Goal: Task Accomplishment & Management: Complete application form

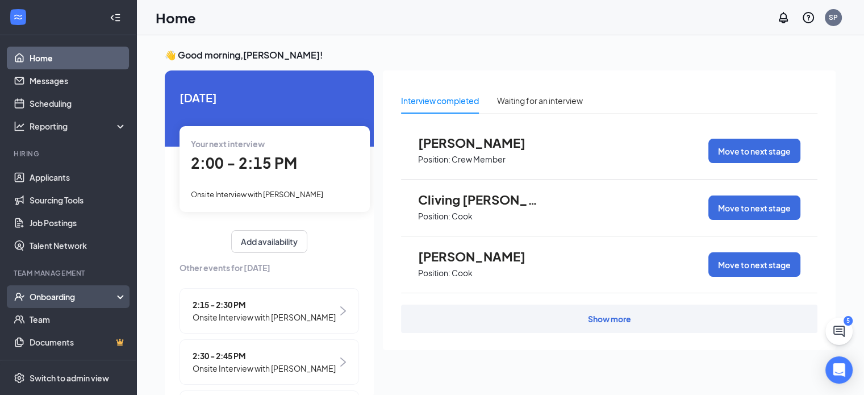
click at [57, 295] on div "Onboarding" at bounding box center [73, 296] width 87 height 11
click at [57, 316] on link "Overview" at bounding box center [78, 319] width 97 height 23
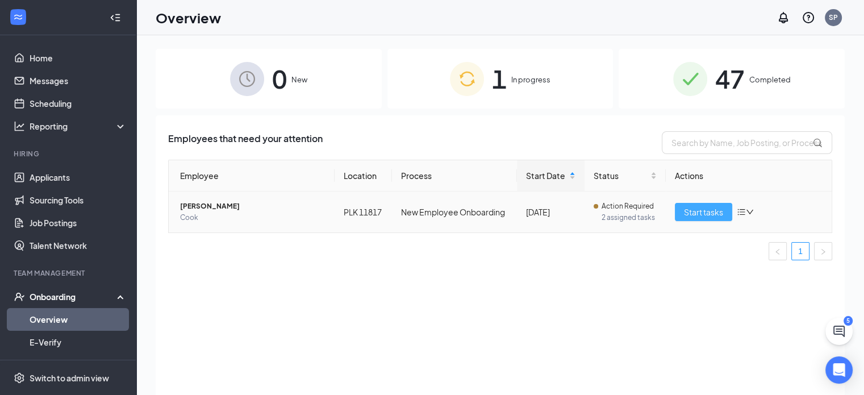
click at [699, 214] on span "Start tasks" at bounding box center [703, 212] width 39 height 12
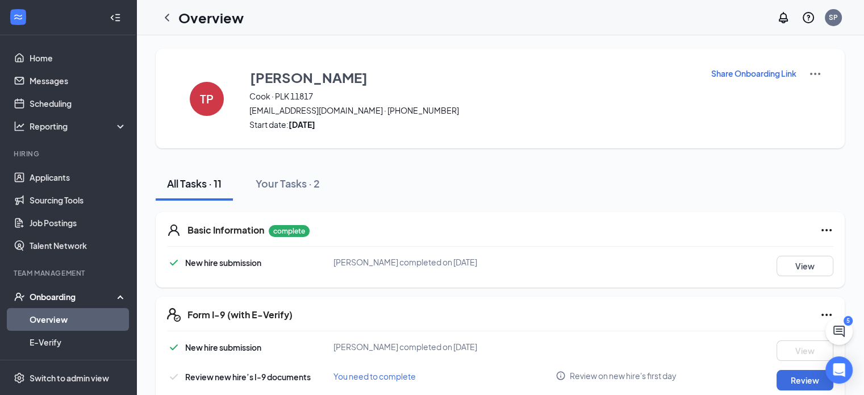
scroll to position [114, 0]
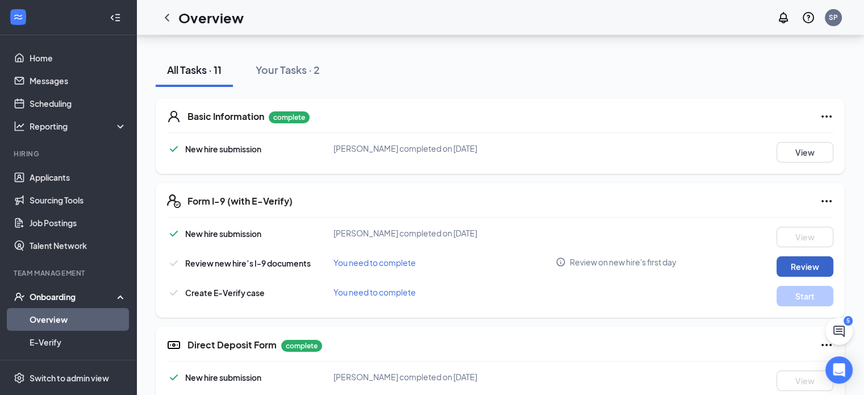
click at [818, 269] on button "Review" at bounding box center [804, 266] width 57 height 20
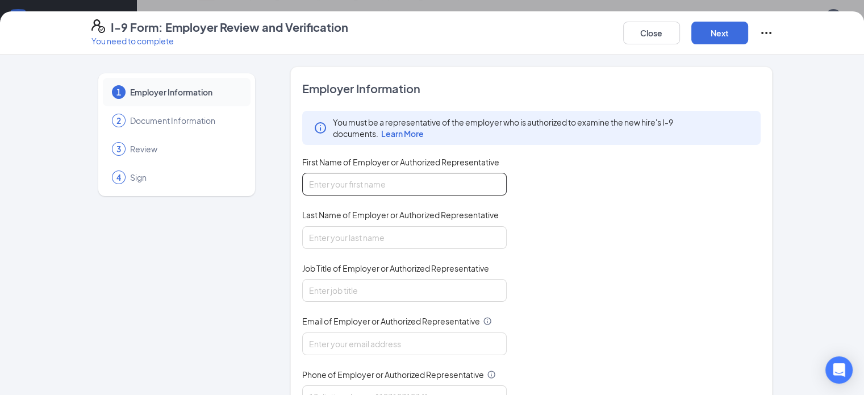
click at [353, 182] on input "First Name of Employer or Authorized Representative" at bounding box center [404, 184] width 204 height 23
type input "[DEMOGRAPHIC_DATA]"
type input "[PERSON_NAME]"
type input "[EMAIL_ADDRESS][DOMAIN_NAME]"
type input "2512690611"
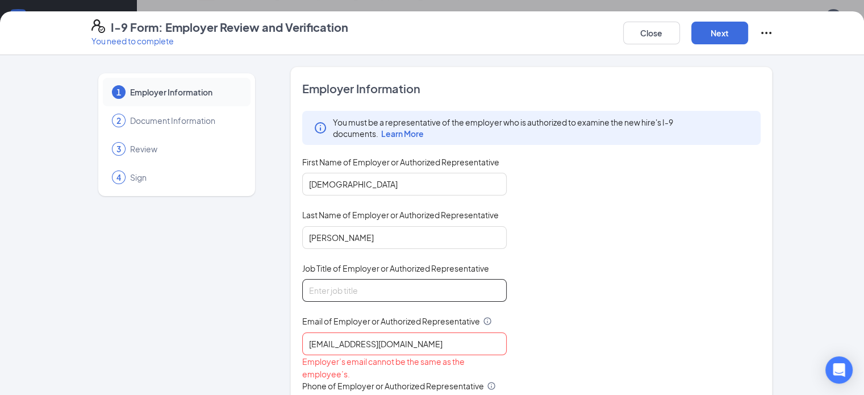
click at [369, 294] on input "Job Title of Employer or Authorized Representative" at bounding box center [404, 290] width 204 height 23
click at [329, 283] on input "Job Title of Employer or Authorized Representative" at bounding box center [404, 290] width 204 height 23
type input "gm"
click at [535, 367] on div "You must be a representative of the employer who is authorized to examine the n…" at bounding box center [531, 265] width 459 height 308
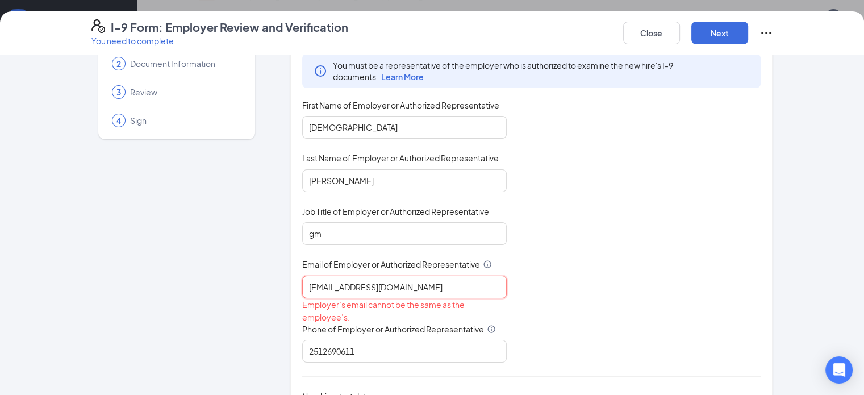
click at [308, 283] on input "[EMAIL_ADDRESS][DOMAIN_NAME]" at bounding box center [404, 286] width 204 height 23
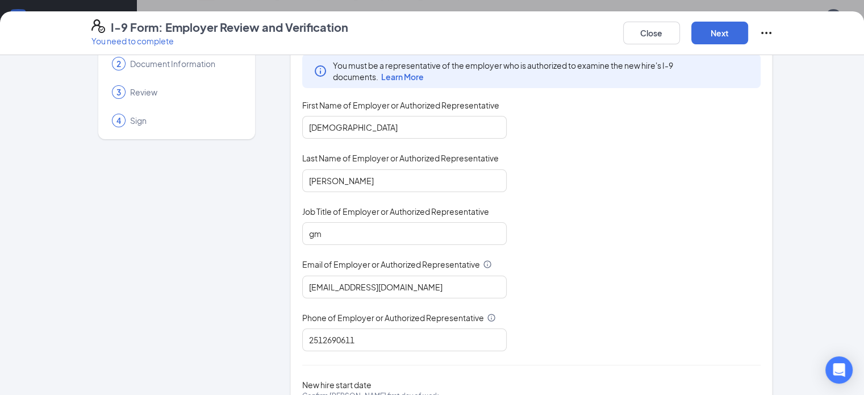
click at [639, 233] on div "You must be a representative of the employer who is authorized to examine the n…" at bounding box center [531, 202] width 459 height 297
click at [313, 283] on input "[EMAIL_ADDRESS][DOMAIN_NAME]" at bounding box center [404, 286] width 204 height 23
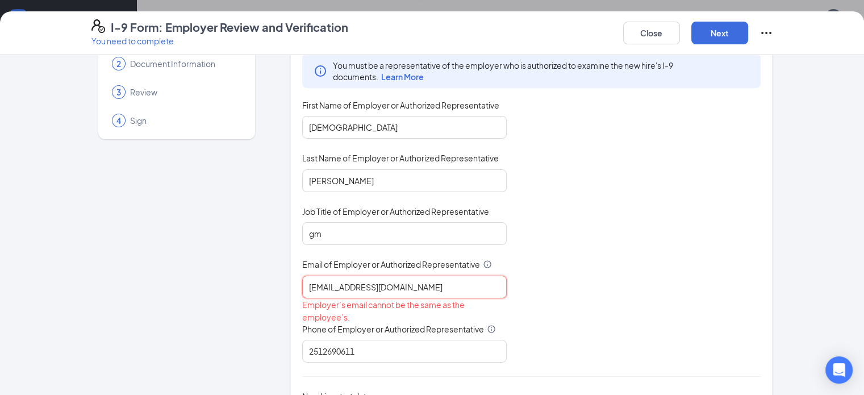
click at [359, 285] on input "[EMAIL_ADDRESS][DOMAIN_NAME]" at bounding box center [404, 286] width 204 height 23
type input "s"
type input "P"
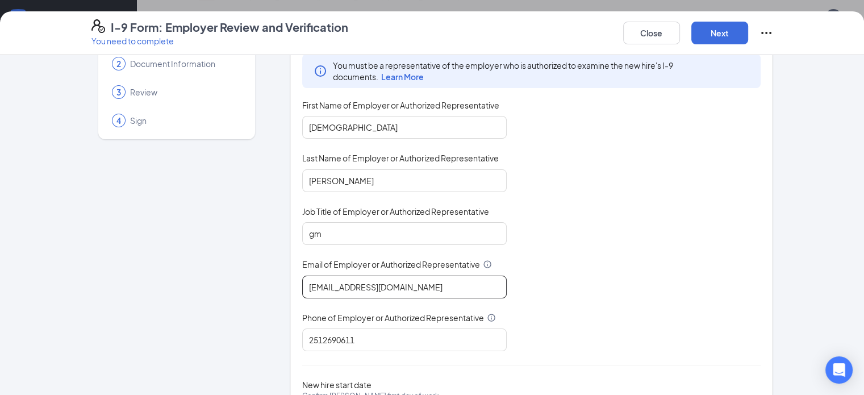
type input "[EMAIL_ADDRESS][DOMAIN_NAME]"
click at [748, 36] on button "Next" at bounding box center [719, 33] width 57 height 23
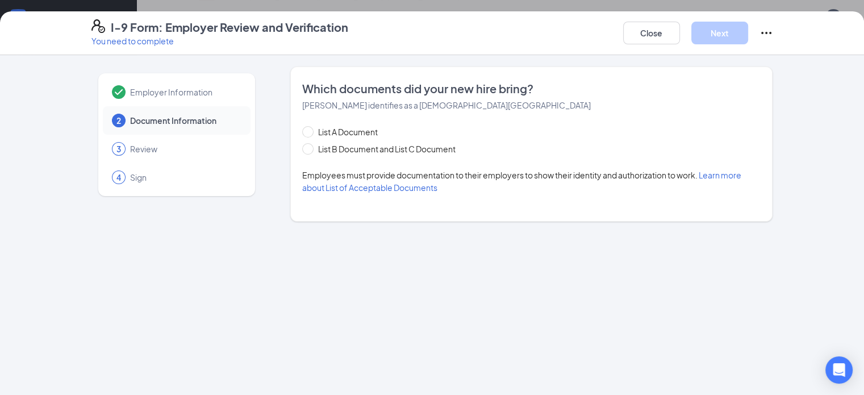
click at [103, 127] on div "2 Document Information" at bounding box center [177, 120] width 148 height 28
click at [130, 123] on span "Document Information" at bounding box center [184, 120] width 109 height 11
click at [116, 122] on span "2" at bounding box center [118, 120] width 5 height 11
click at [130, 118] on span "Document Information" at bounding box center [184, 120] width 109 height 11
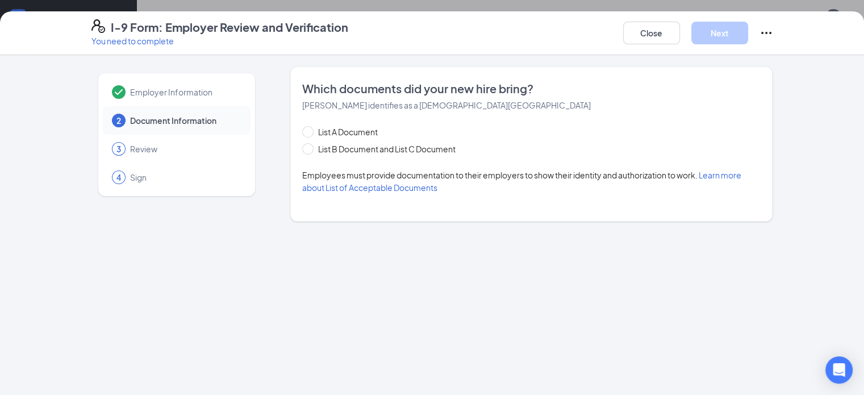
click at [103, 119] on div "2 Document Information" at bounding box center [177, 120] width 148 height 28
click at [112, 119] on div "2" at bounding box center [119, 121] width 14 height 14
click at [103, 83] on div "Employer Information" at bounding box center [177, 92] width 148 height 28
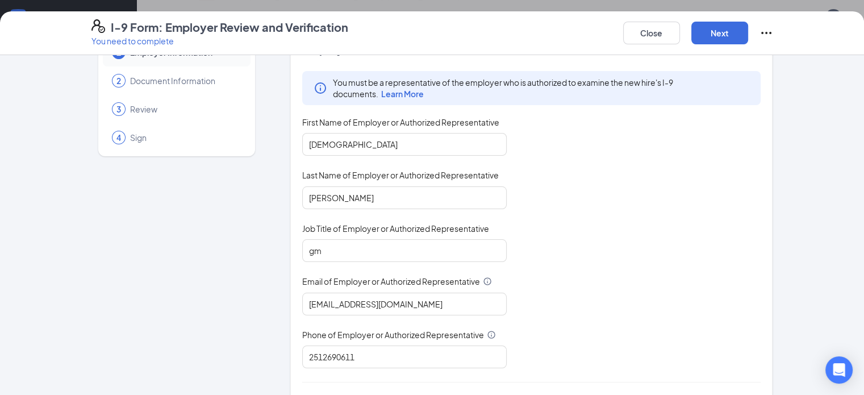
scroll to position [114, 0]
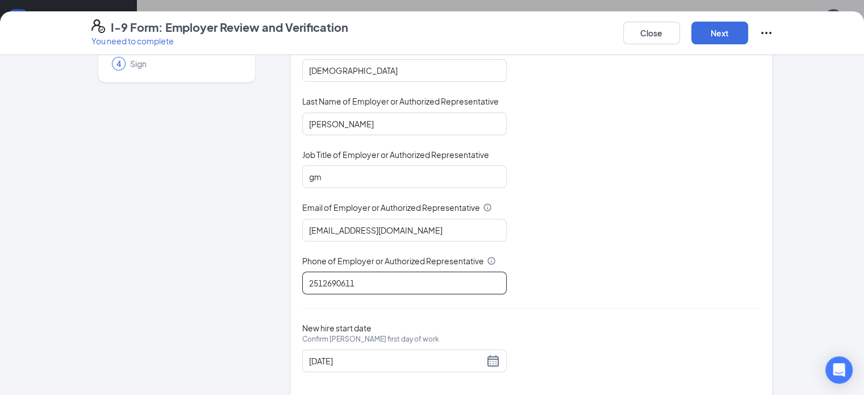
click at [370, 283] on input "2512690611" at bounding box center [404, 282] width 204 height 23
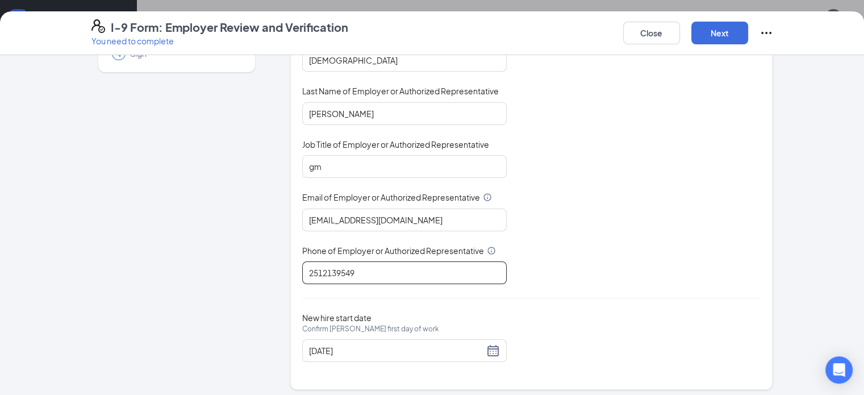
scroll to position [127, 0]
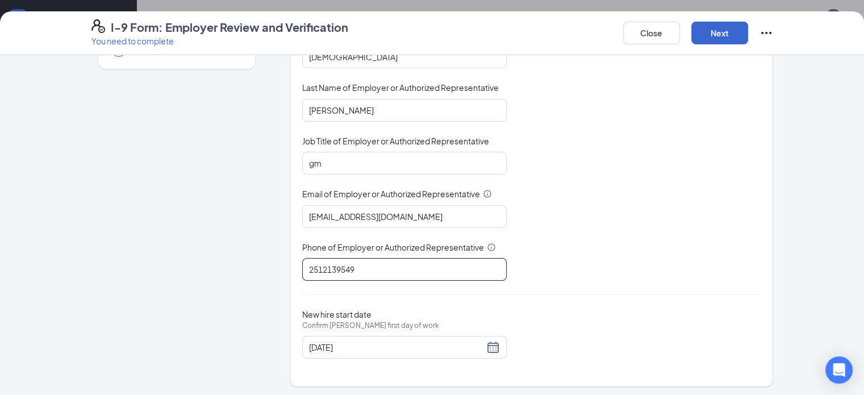
type input "2512139549"
click at [748, 39] on button "Next" at bounding box center [719, 33] width 57 height 23
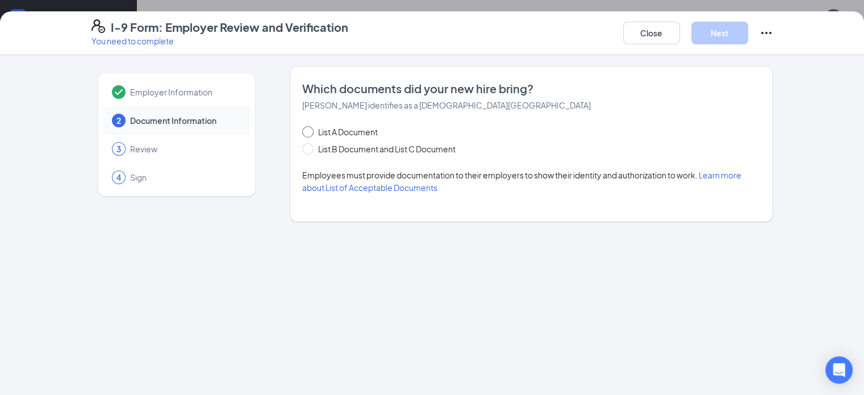
click at [313, 132] on span "List A Document" at bounding box center [347, 131] width 69 height 12
click at [302, 132] on input "List A Document" at bounding box center [306, 130] width 8 height 8
radio input "true"
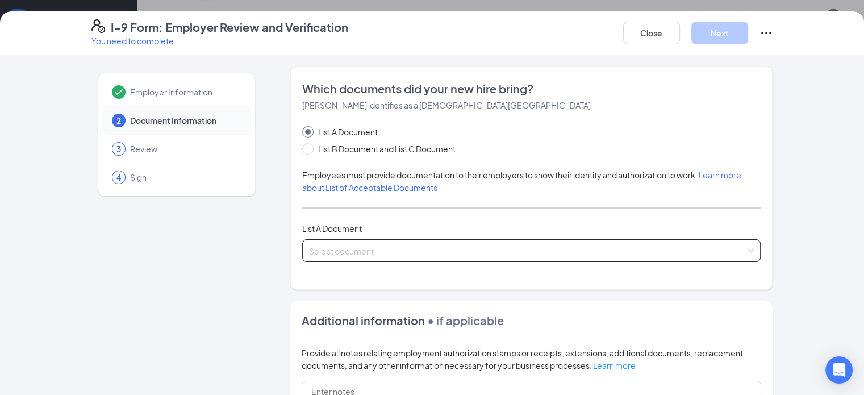
click at [341, 245] on input "search" at bounding box center [527, 248] width 437 height 17
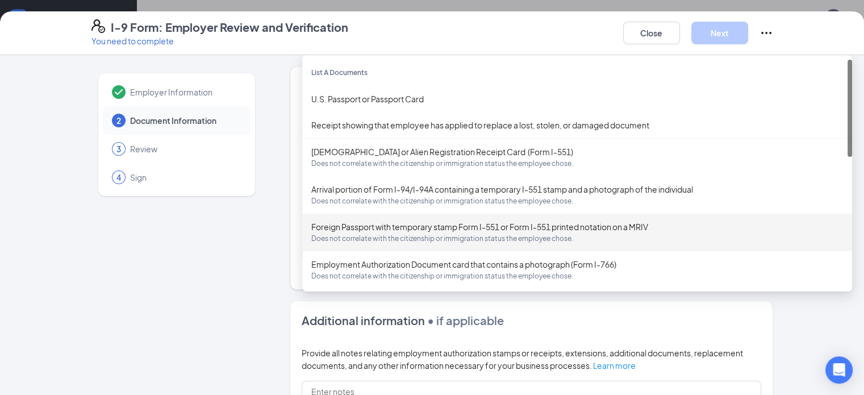
click at [247, 250] on div "Employer Information 2 Document Information 3 Review 4 Sign Which documents did…" at bounding box center [431, 322] width 681 height 512
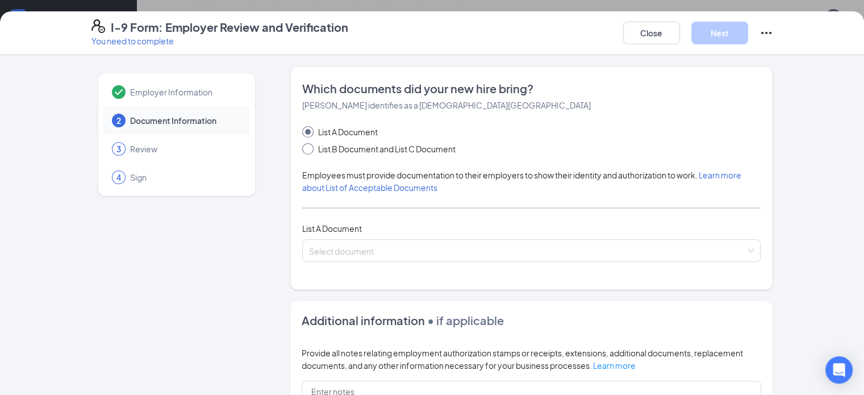
click at [302, 151] on span at bounding box center [307, 148] width 11 height 11
click at [302, 151] on input "List B Document and List C Document" at bounding box center [306, 147] width 8 height 8
radio input "true"
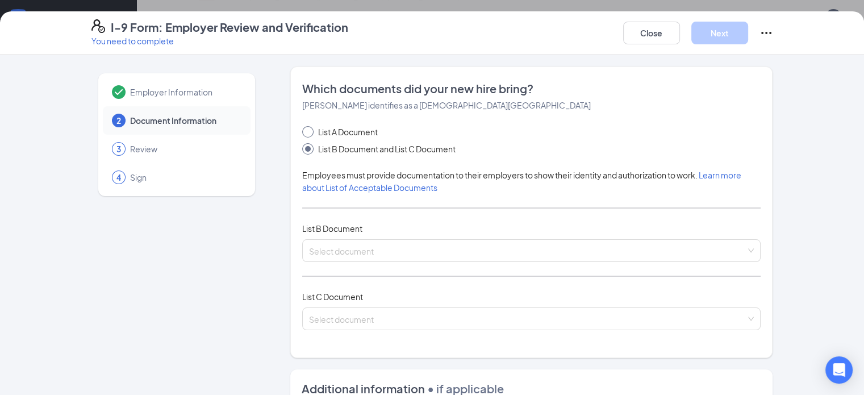
click at [302, 132] on input "List A Document" at bounding box center [306, 130] width 8 height 8
radio input "true"
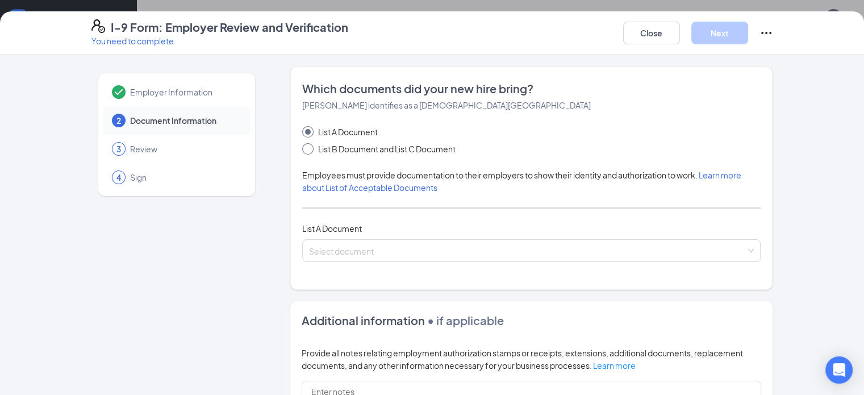
click at [302, 145] on input "List B Document and List C Document" at bounding box center [306, 147] width 8 height 8
radio input "true"
radio input "false"
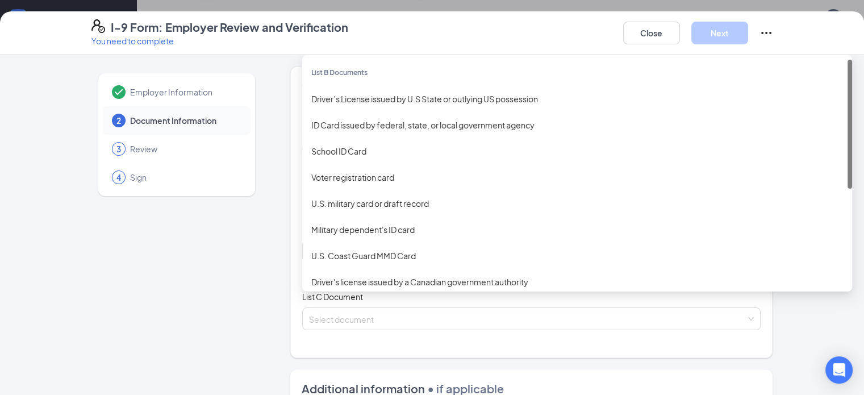
click at [342, 257] on div "Select document List B Documents Driver’s License issued by U.S State or outlyi…" at bounding box center [531, 250] width 459 height 23
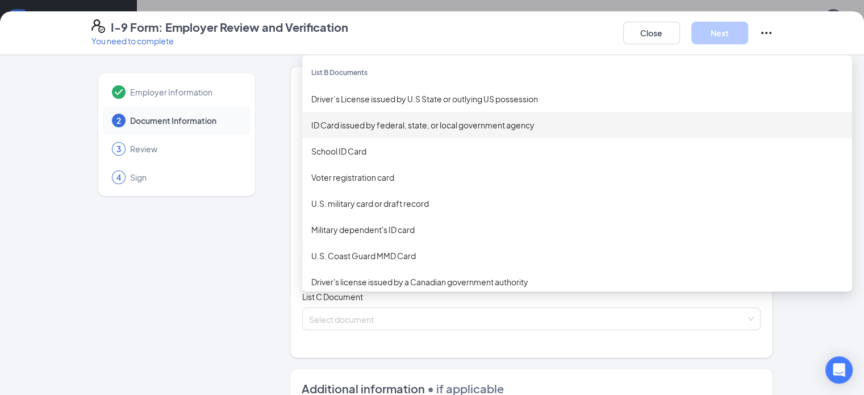
click at [329, 127] on div "ID Card issued by federal, state, or local government agency" at bounding box center [576, 125] width 531 height 12
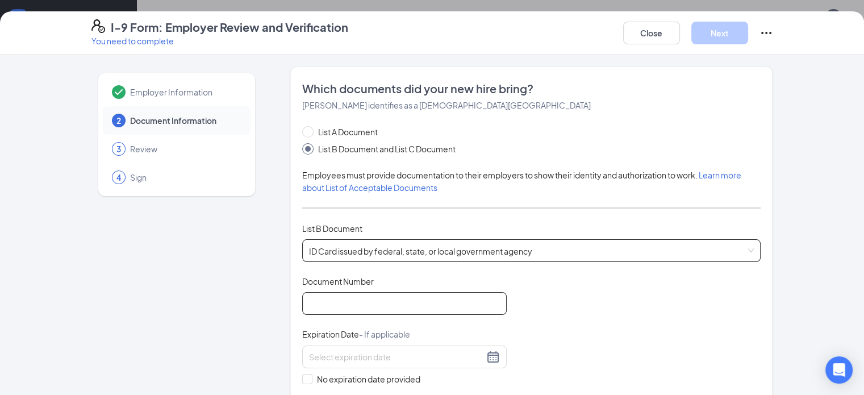
click at [391, 303] on input "Document Number" at bounding box center [404, 303] width 204 height 23
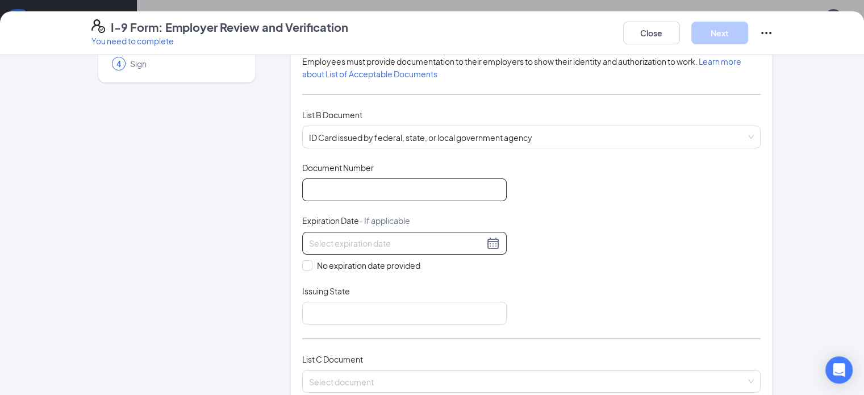
scroll to position [170, 0]
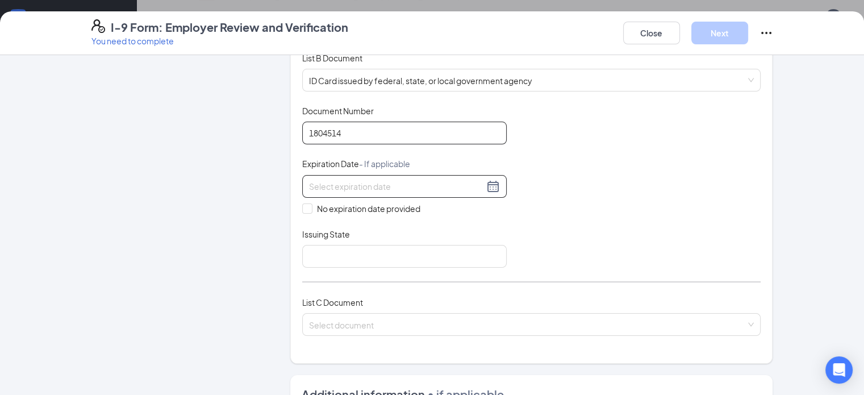
type input "1804514"
click at [309, 182] on input at bounding box center [396, 186] width 175 height 12
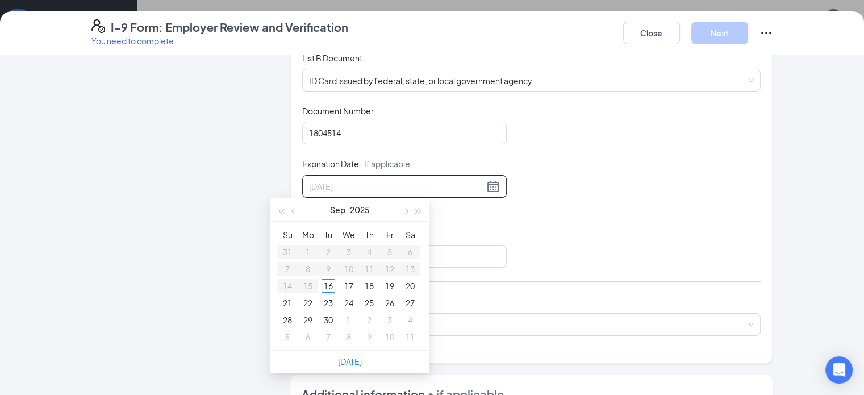
type input "[DATE]"
click at [407, 212] on button "button" at bounding box center [405, 209] width 12 height 23
click at [293, 210] on span "button" at bounding box center [294, 211] width 6 height 6
click at [292, 210] on span "button" at bounding box center [294, 211] width 6 height 6
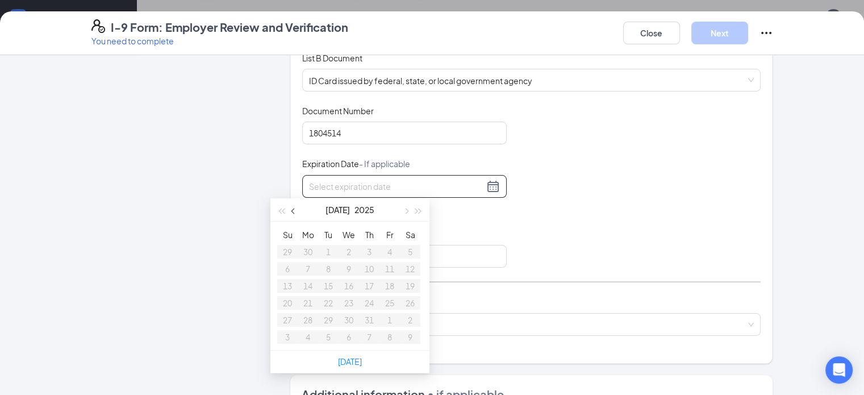
click at [292, 210] on span "button" at bounding box center [294, 211] width 6 height 6
click at [409, 210] on button "button" at bounding box center [405, 209] width 12 height 23
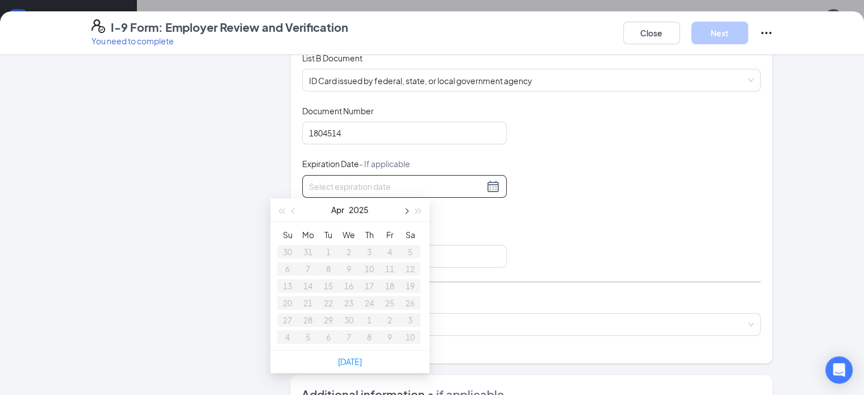
click at [409, 210] on button "button" at bounding box center [405, 209] width 12 height 23
click at [407, 210] on span "button" at bounding box center [406, 211] width 6 height 6
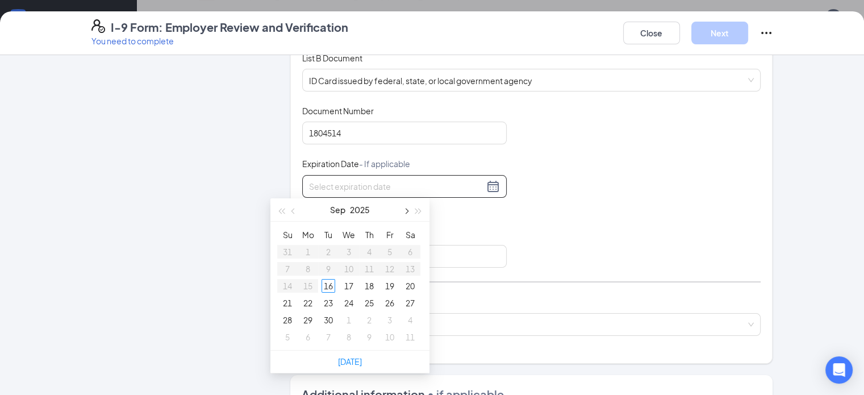
click at [407, 210] on span "button" at bounding box center [406, 211] width 6 height 6
click at [406, 210] on span "button" at bounding box center [406, 211] width 6 height 6
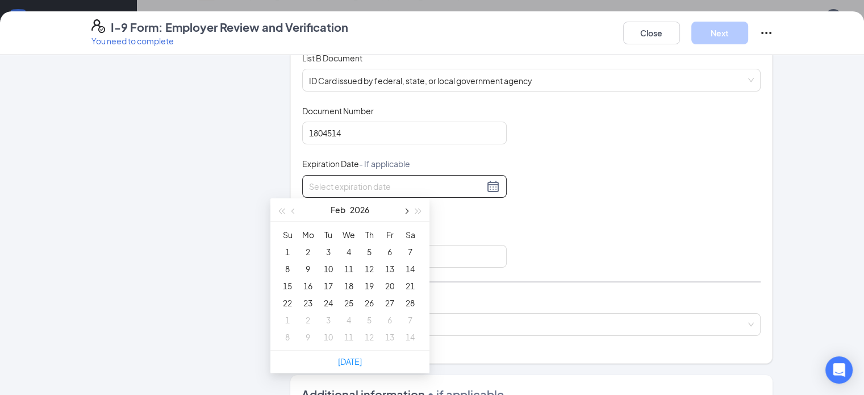
click at [406, 210] on span "button" at bounding box center [406, 211] width 6 height 6
type input "[DATE]"
click at [410, 268] on div "14" at bounding box center [410, 269] width 14 height 14
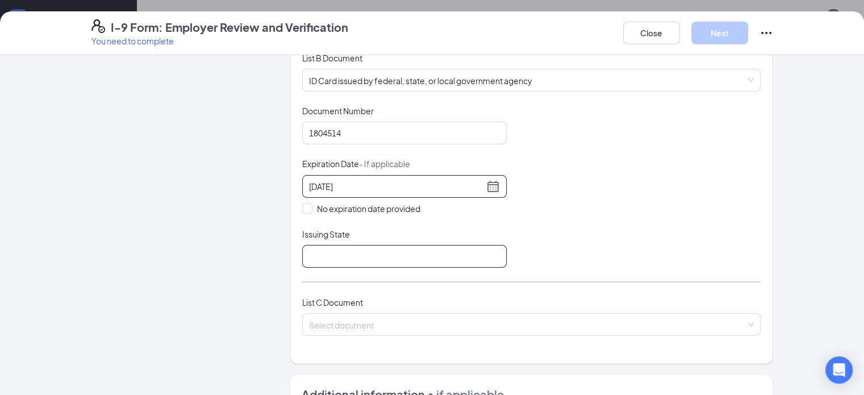
click at [302, 249] on input "Issuing State" at bounding box center [404, 256] width 204 height 23
type input "[US_STATE]"
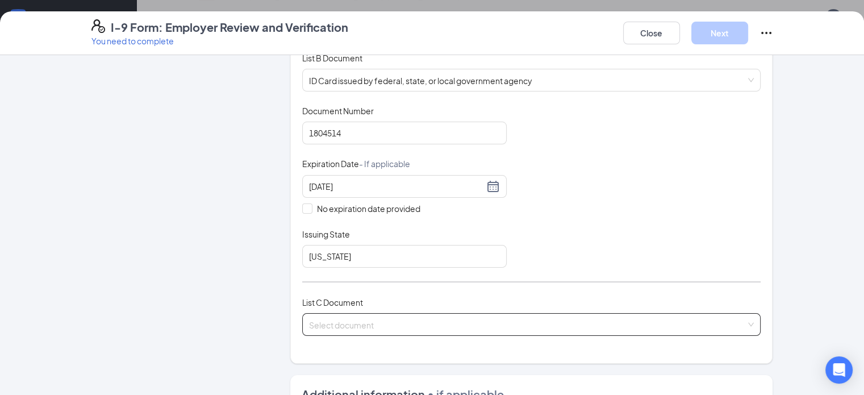
click at [325, 320] on input "search" at bounding box center [527, 321] width 437 height 17
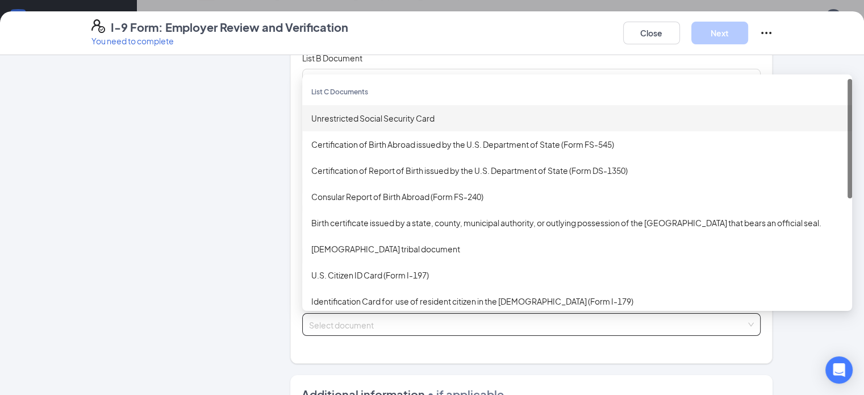
click at [370, 114] on div "Unrestricted Social Security Card" at bounding box center [576, 118] width 531 height 12
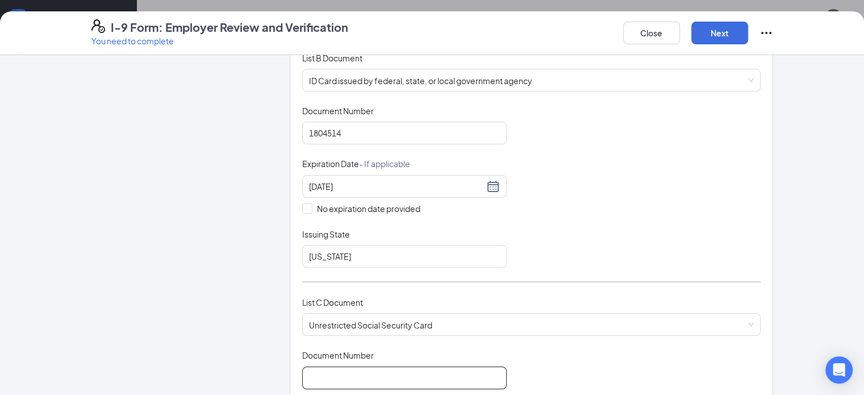
click at [353, 378] on input "Document Number" at bounding box center [404, 377] width 204 height 23
click at [302, 374] on input "410136837" at bounding box center [404, 377] width 204 height 23
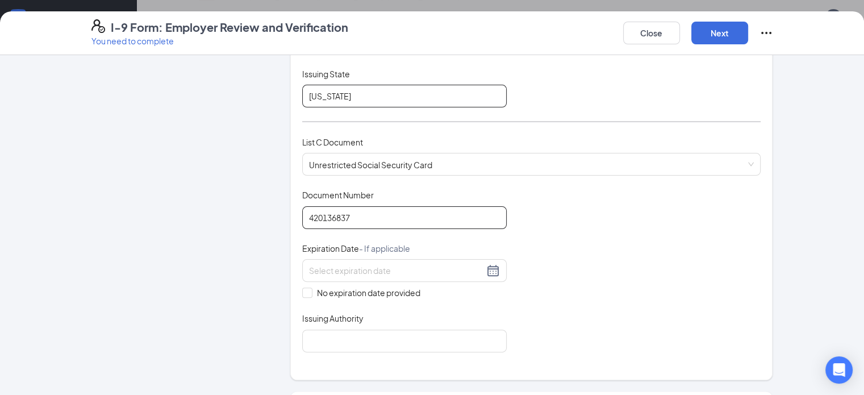
scroll to position [341, 0]
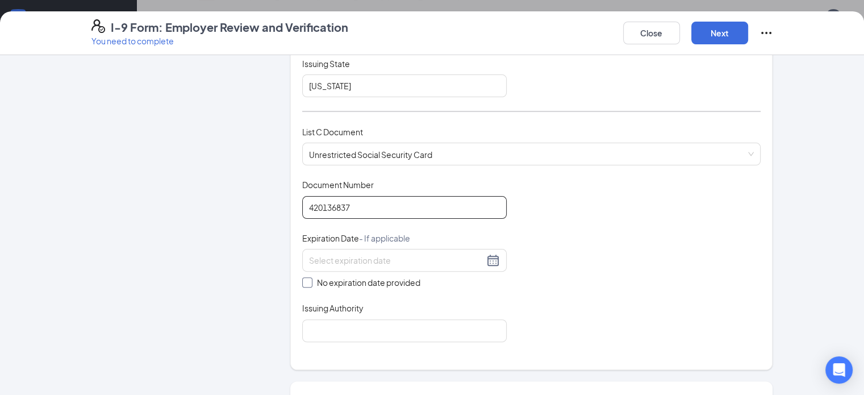
type input "420136837"
click at [302, 281] on input "No expiration date provided" at bounding box center [306, 281] width 8 height 8
checkbox input "true"
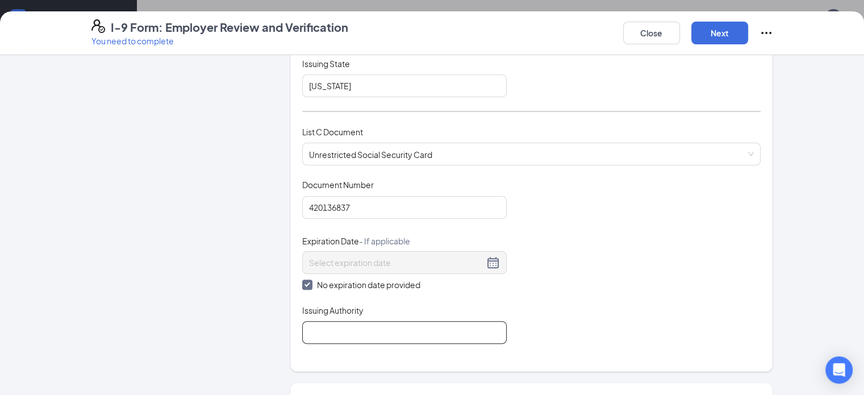
click at [424, 331] on input "Issuing Authority" at bounding box center [404, 332] width 204 height 23
type input "social security administration"
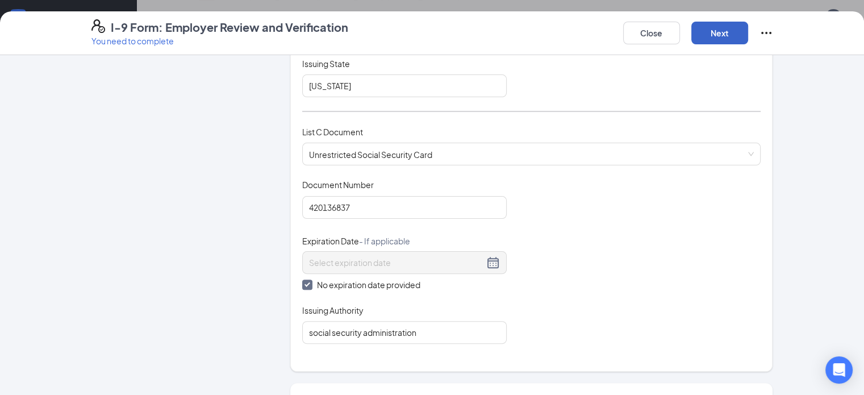
click at [748, 43] on button "Next" at bounding box center [719, 33] width 57 height 23
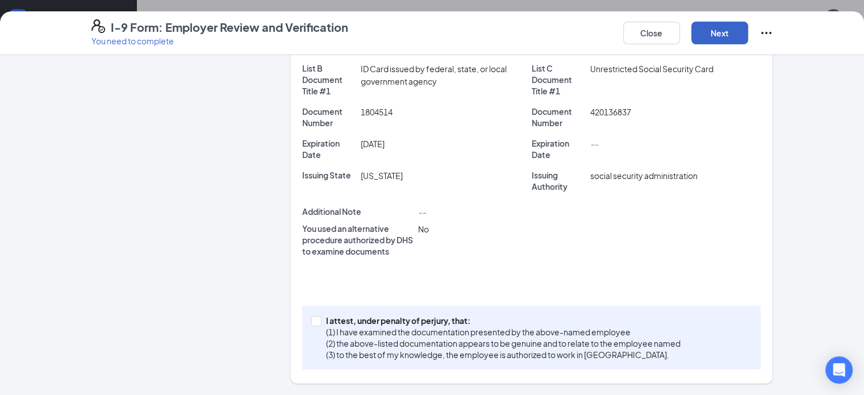
scroll to position [241, 0]
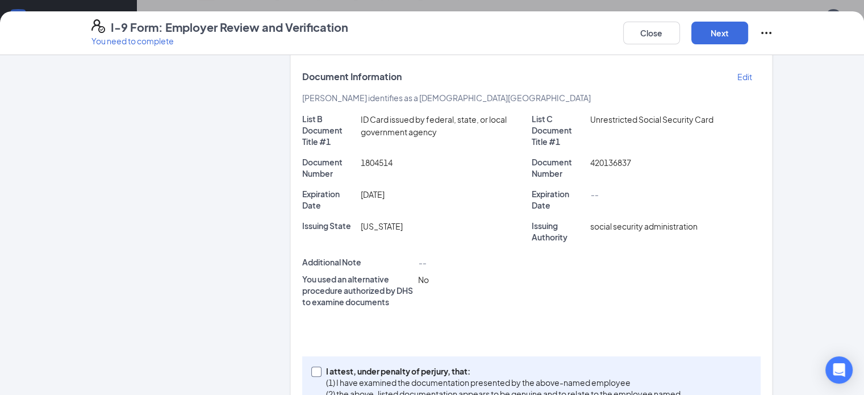
click at [321, 365] on span "I attest, under penalty of [PERSON_NAME], that: (1) I have examined the documen…" at bounding box center [502, 387] width 363 height 45
click at [311, 366] on input "I attest, under penalty of [PERSON_NAME], that: (1) I have examined the documen…" at bounding box center [315, 370] width 8 height 8
checkbox input "true"
click at [748, 29] on button "Next" at bounding box center [719, 33] width 57 height 23
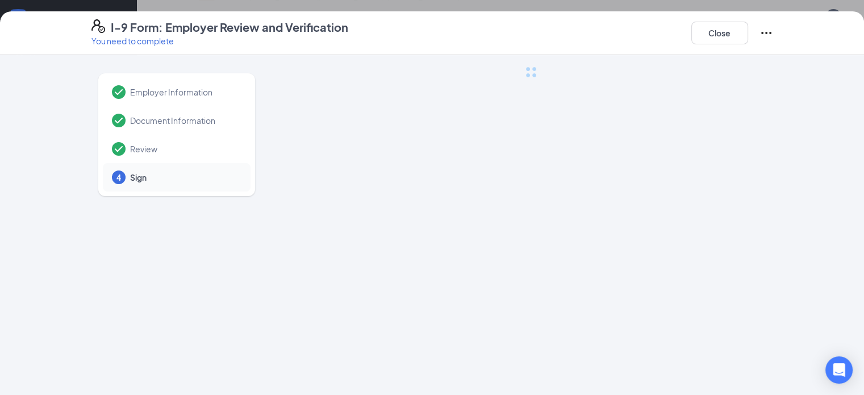
scroll to position [0, 0]
